Goal: Information Seeking & Learning: Learn about a topic

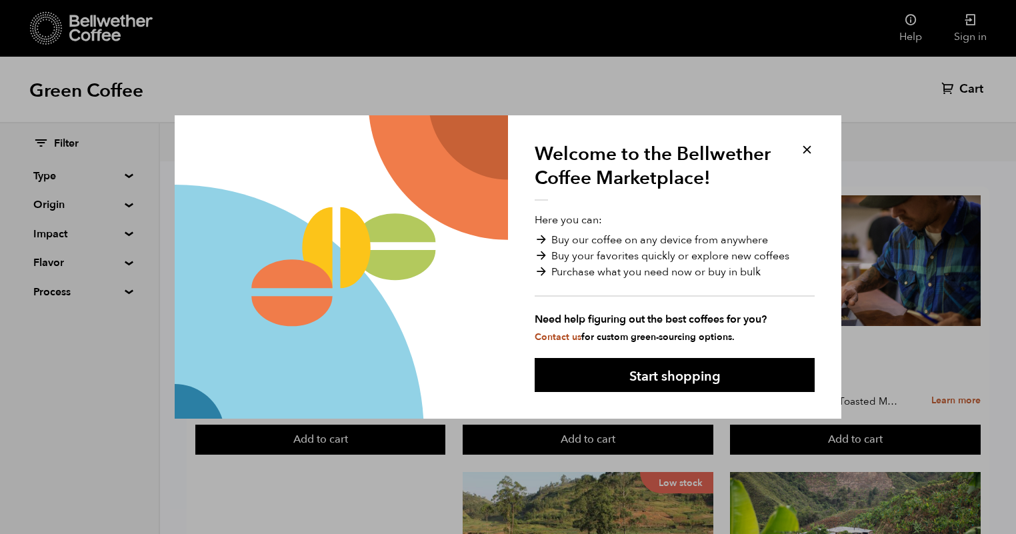
scroll to position [1, 0]
drag, startPoint x: 807, startPoint y: 148, endPoint x: 816, endPoint y: 168, distance: 21.8
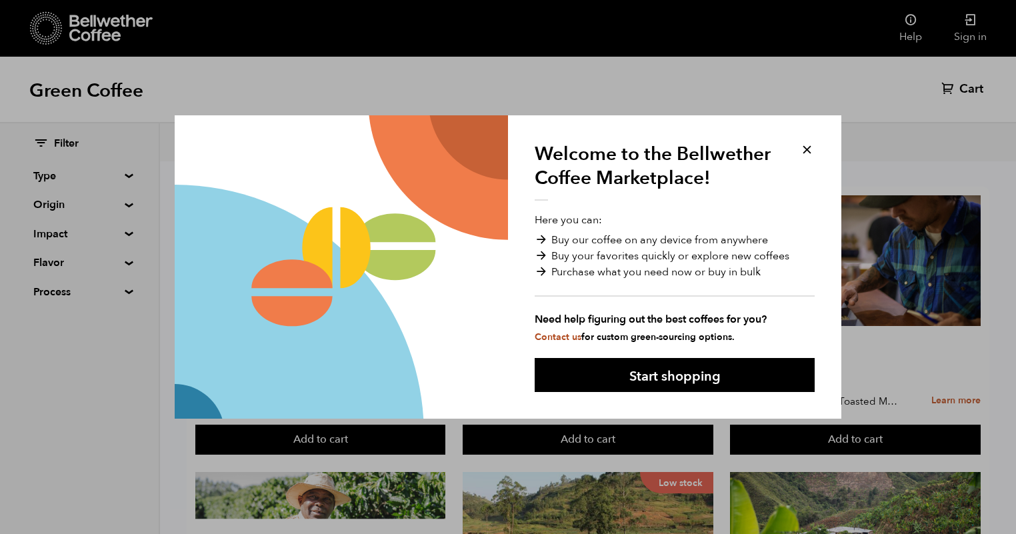
click at [807, 148] on button at bounding box center [806, 149] width 15 height 15
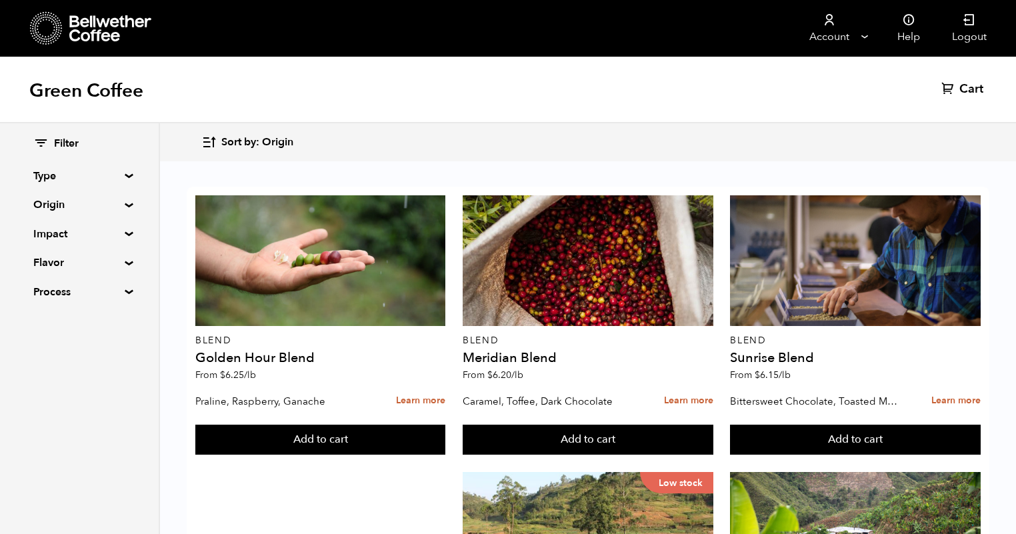
click at [58, 204] on summary "Origin" at bounding box center [79, 205] width 92 height 16
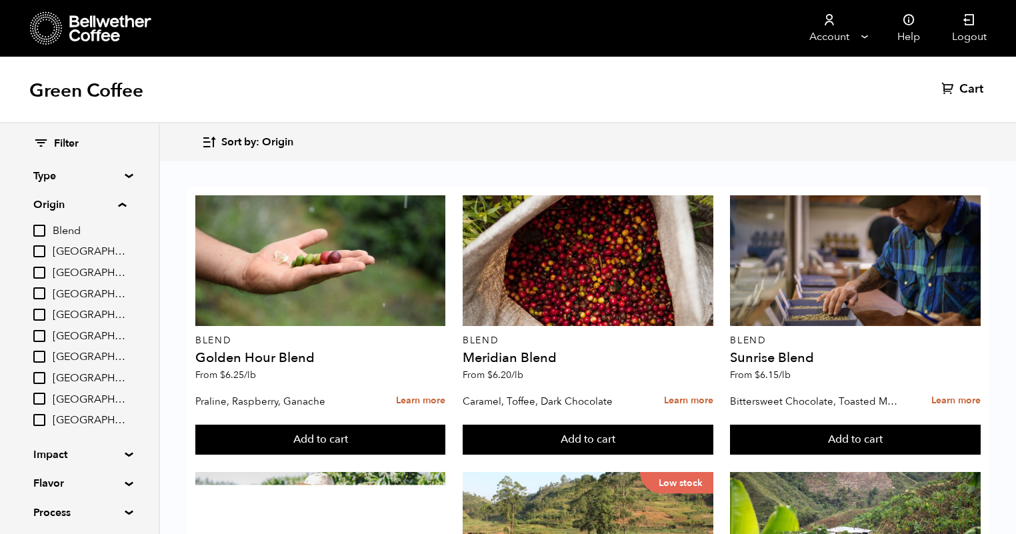
click at [45, 351] on input "[GEOGRAPHIC_DATA]" at bounding box center [39, 357] width 12 height 12
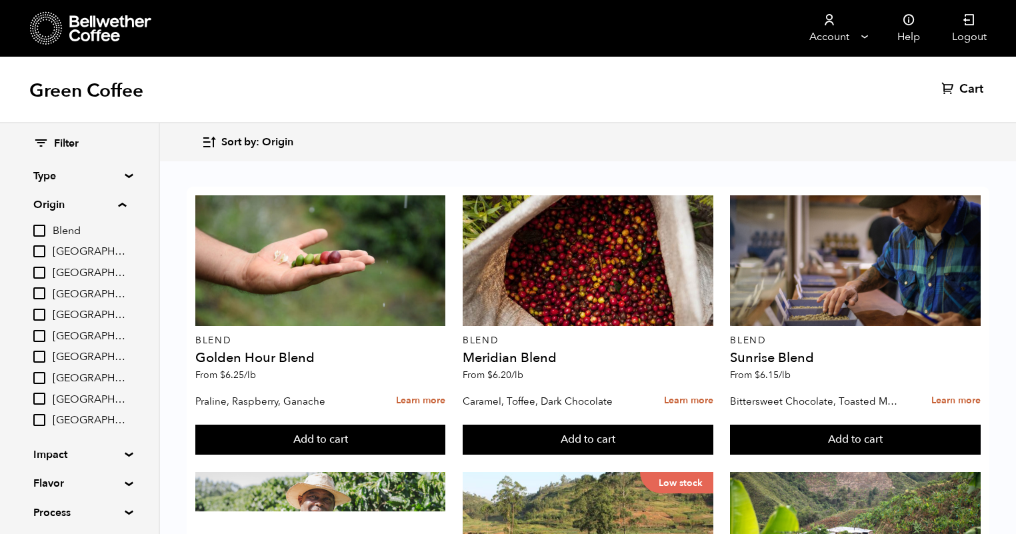
checkbox input "true"
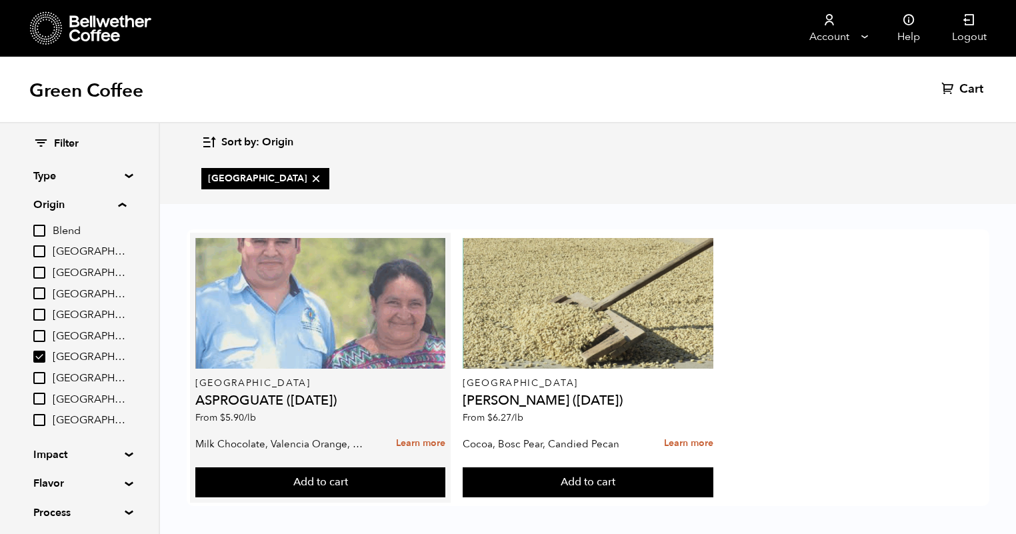
scroll to position [3, 0]
click at [305, 309] on div at bounding box center [320, 303] width 251 height 131
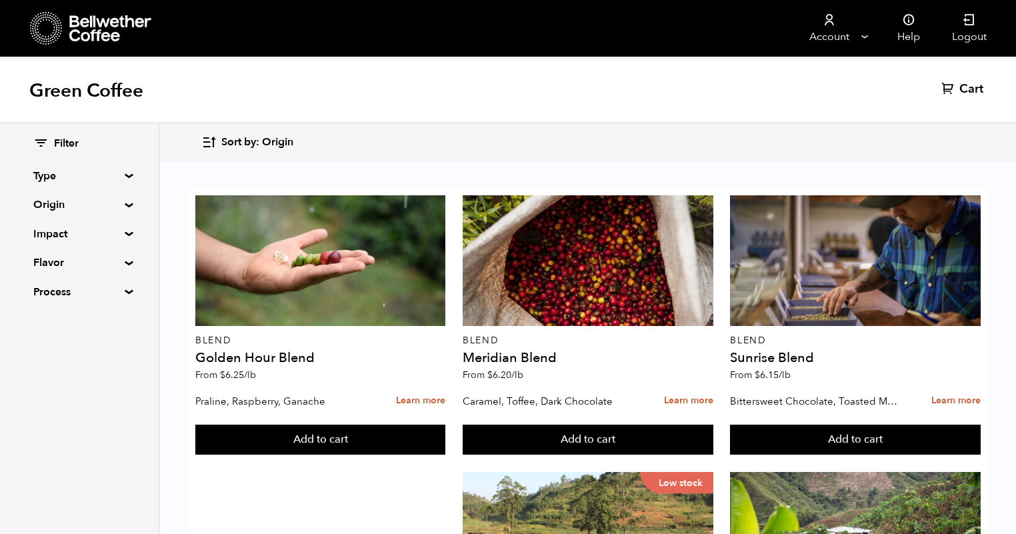
click at [76, 204] on summary "Origin" at bounding box center [79, 205] width 92 height 16
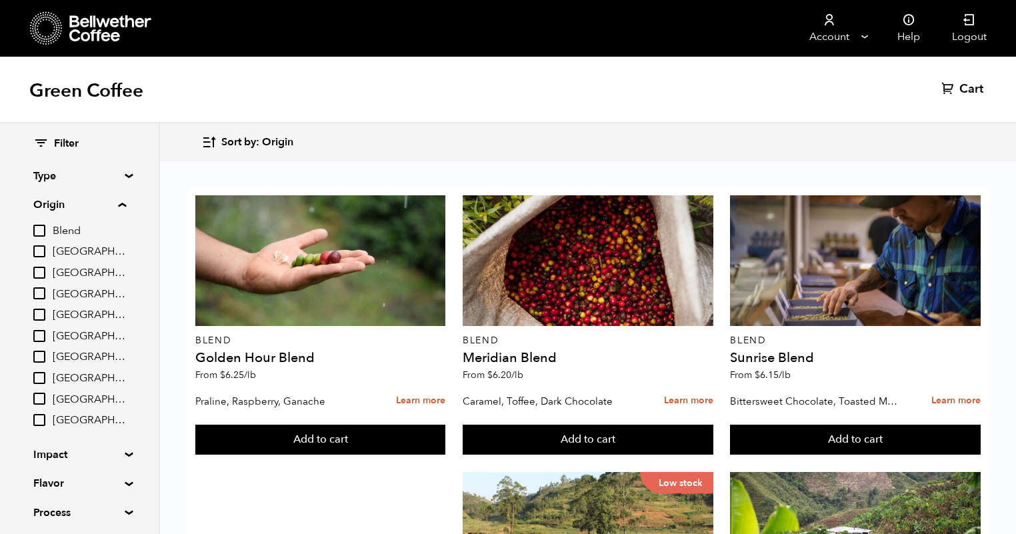
click at [45, 351] on input "[GEOGRAPHIC_DATA]" at bounding box center [39, 357] width 12 height 12
checkbox input "true"
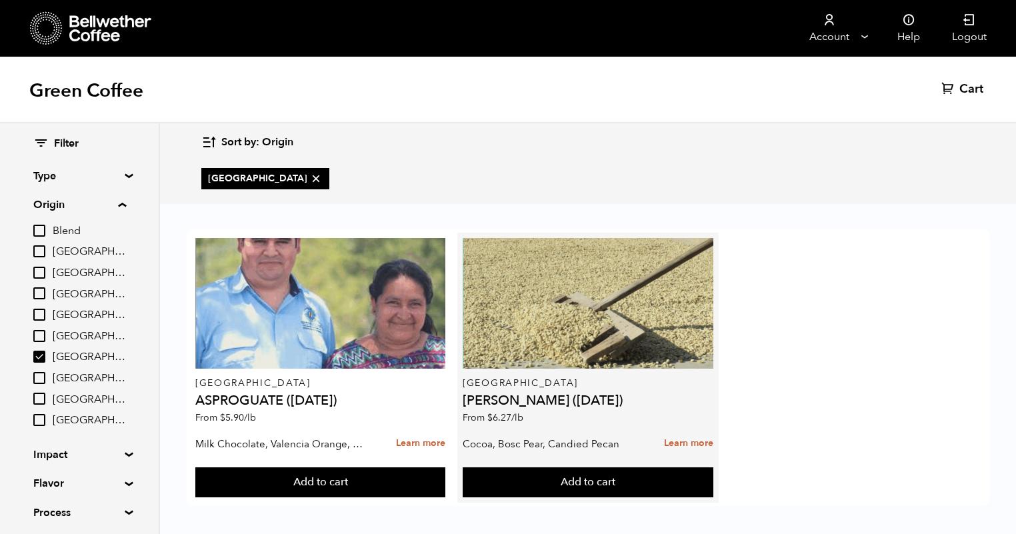
click at [547, 399] on h4 "[PERSON_NAME] ([DATE])" at bounding box center [588, 400] width 251 height 13
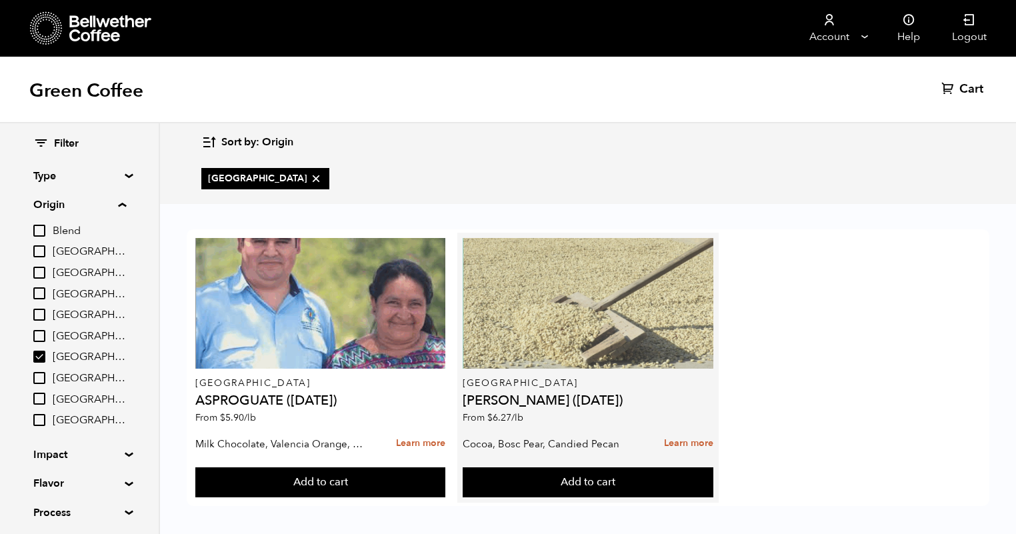
click at [583, 307] on div at bounding box center [588, 303] width 251 height 131
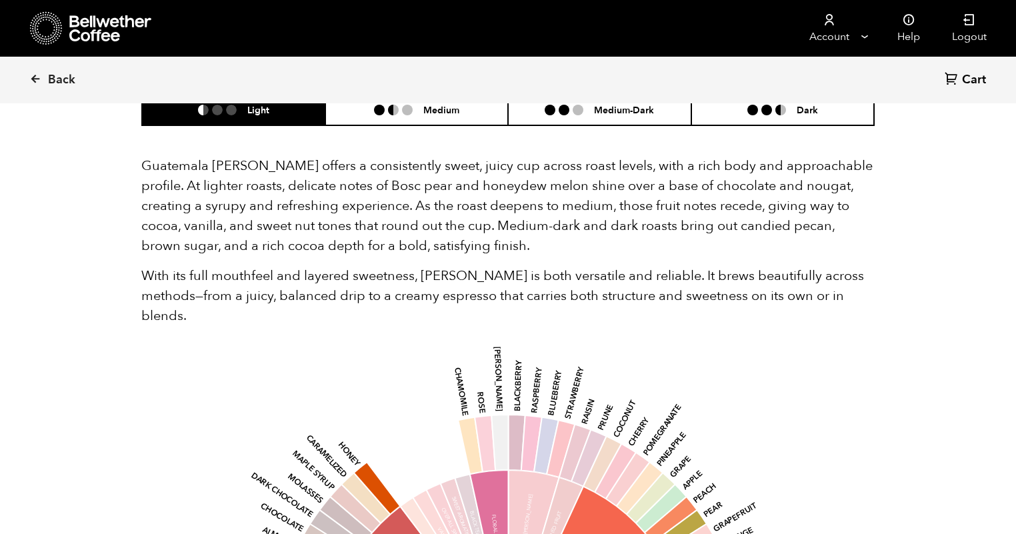
scroll to position [875, 0]
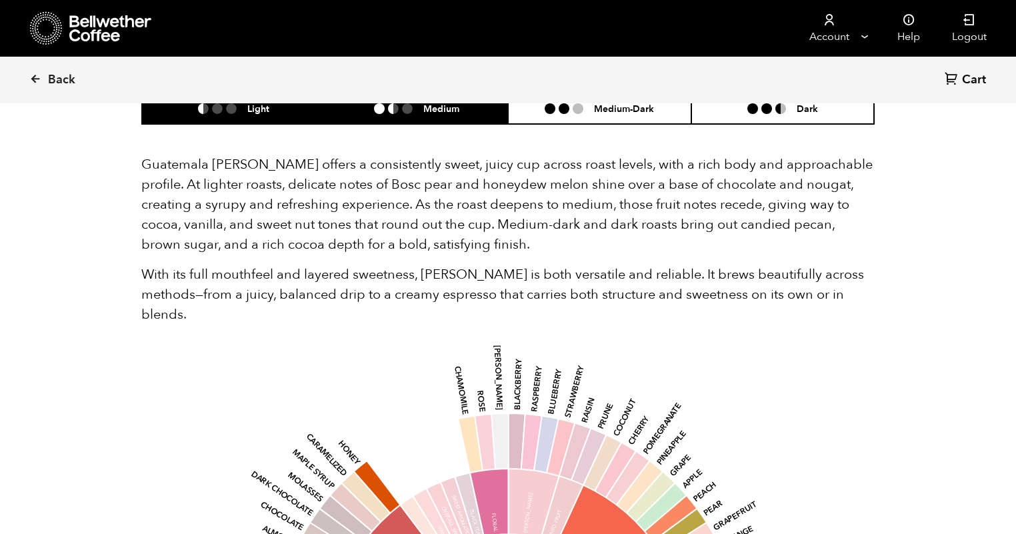
click at [468, 111] on li "Medium" at bounding box center [416, 108] width 183 height 31
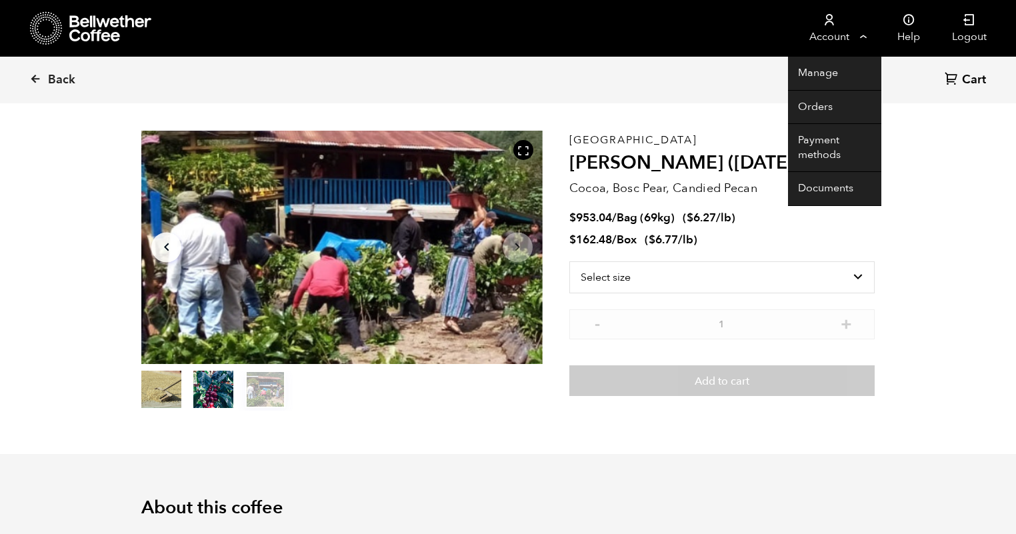
scroll to position [37, 1]
click at [817, 35] on link "Account" at bounding box center [829, 28] width 82 height 57
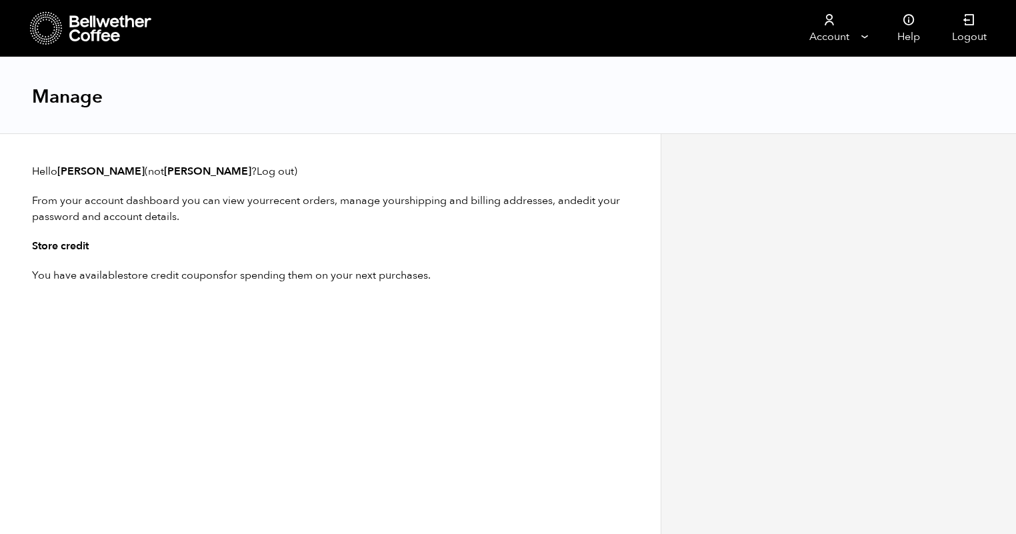
click at [89, 39] on icon at bounding box center [110, 28] width 83 height 27
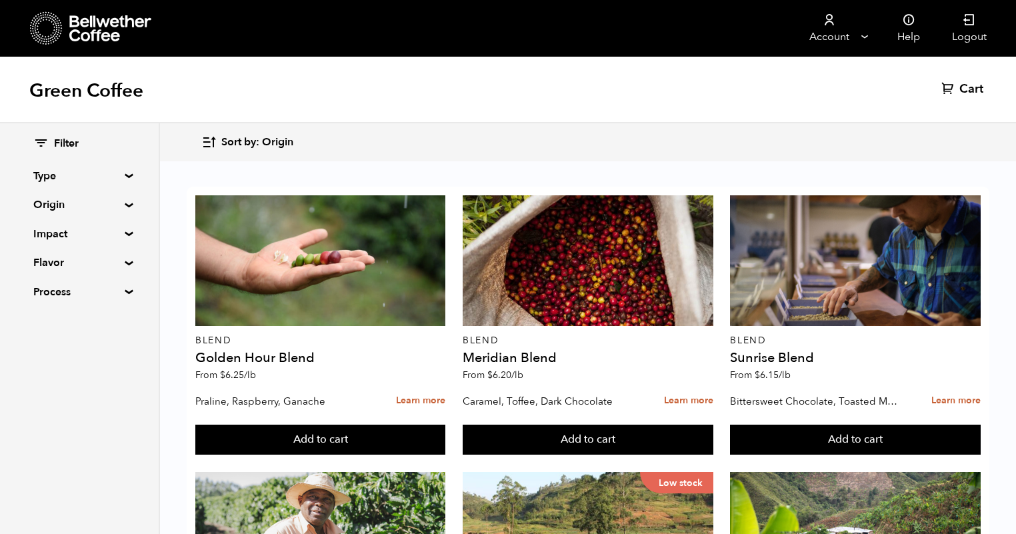
click at [49, 177] on summary "Type" at bounding box center [79, 176] width 92 height 16
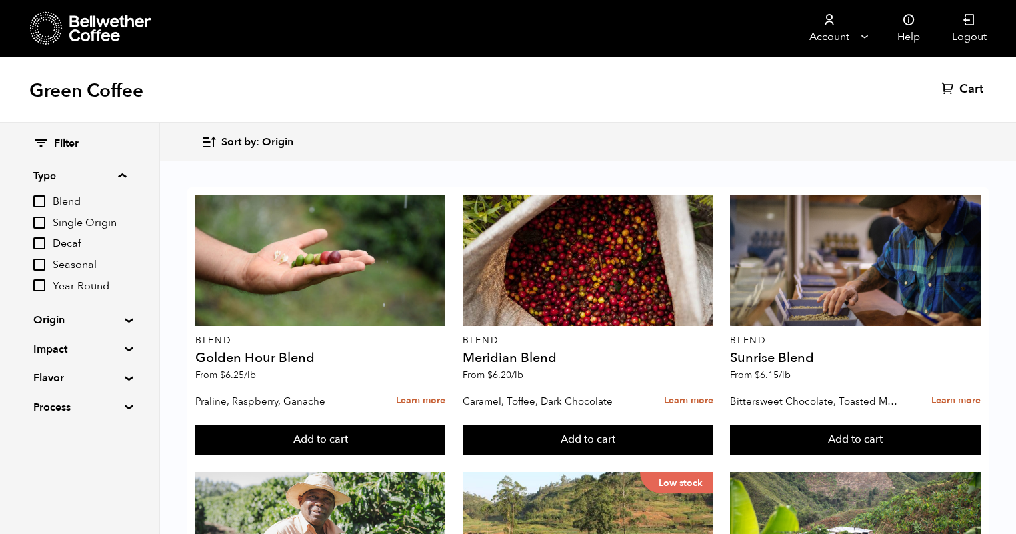
scroll to position [1, 1]
click at [44, 221] on input "Single Origin" at bounding box center [39, 223] width 12 height 12
checkbox input "true"
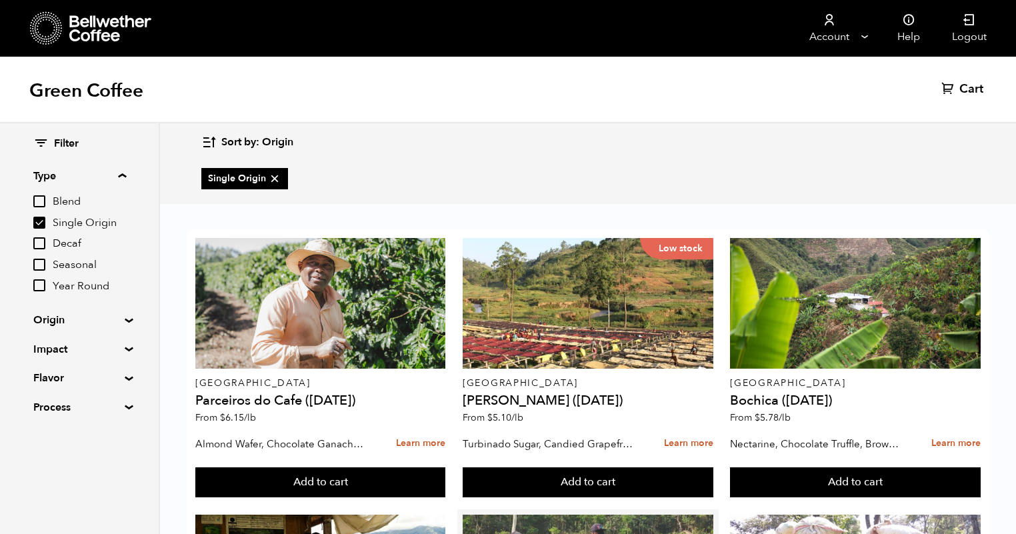
scroll to position [301, 0]
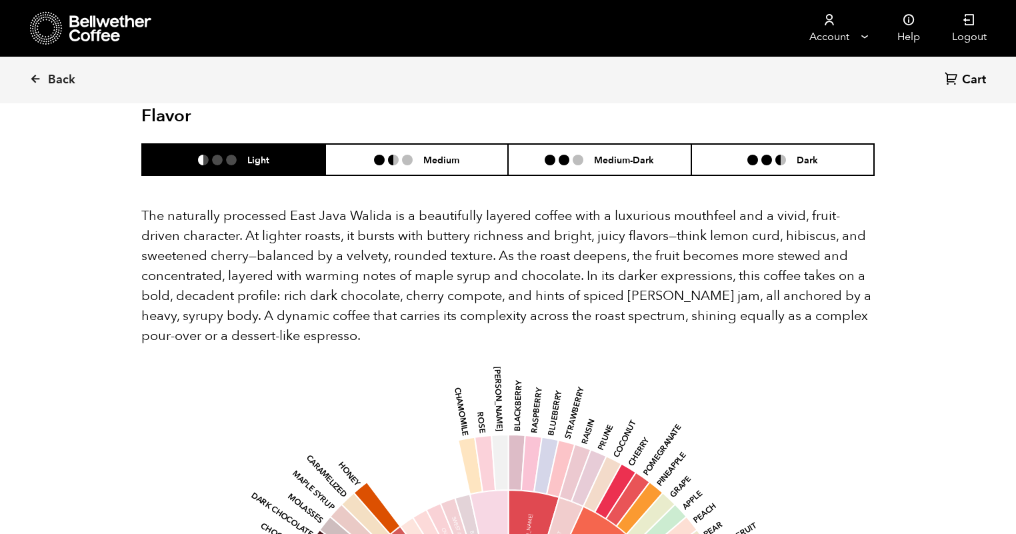
scroll to position [818, 0]
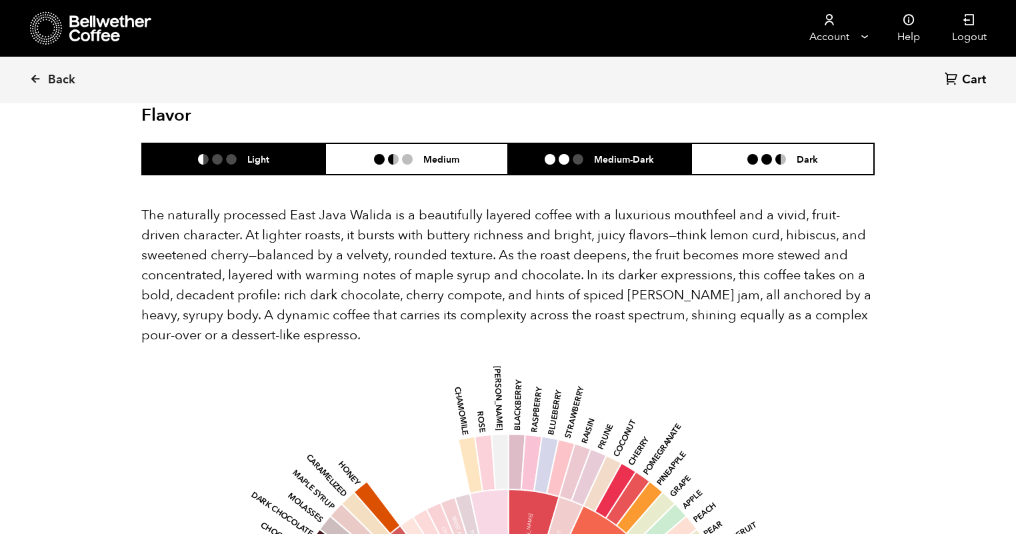
click at [569, 154] on li at bounding box center [564, 159] width 11 height 11
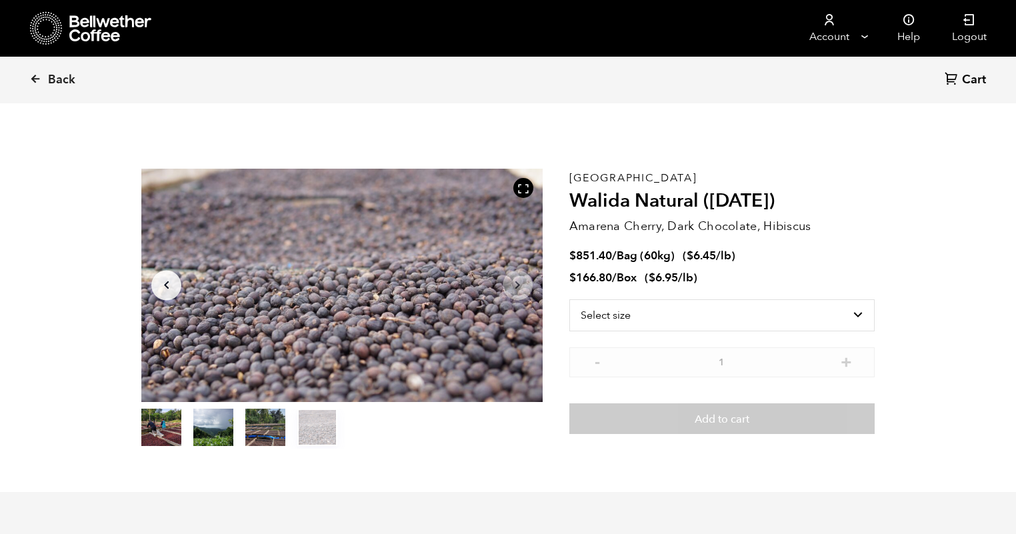
scroll to position [0, 0]
